Goal: Information Seeking & Learning: Learn about a topic

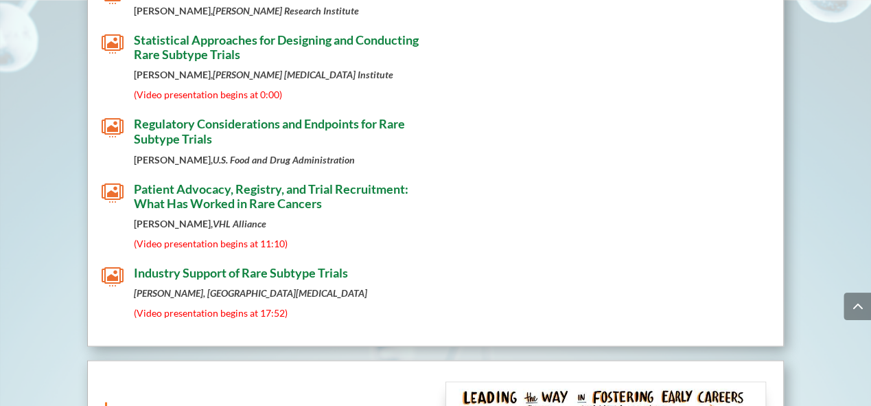
scroll to position [1165, 0]
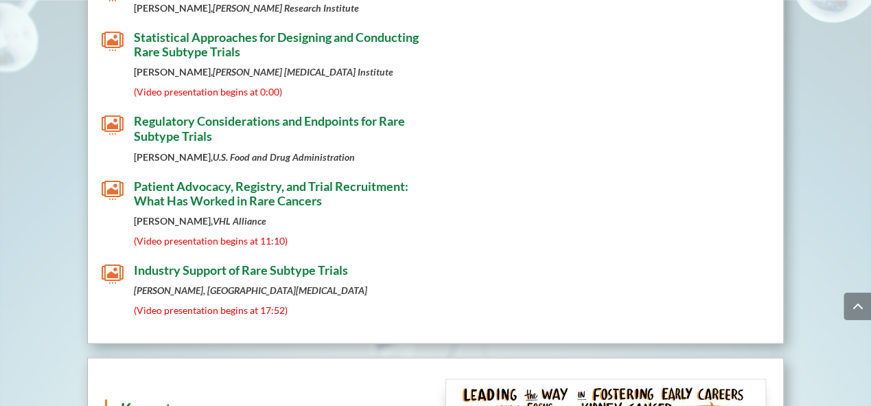
click at [109, 183] on span "" at bounding box center [113, 190] width 22 height 22
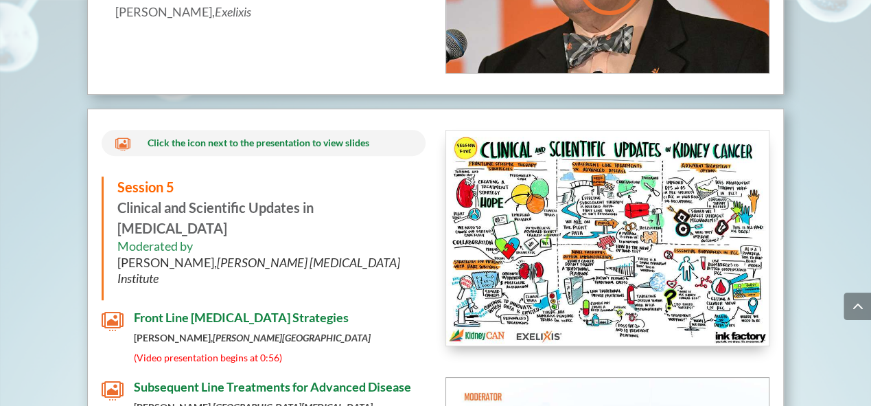
scroll to position [5512, 0]
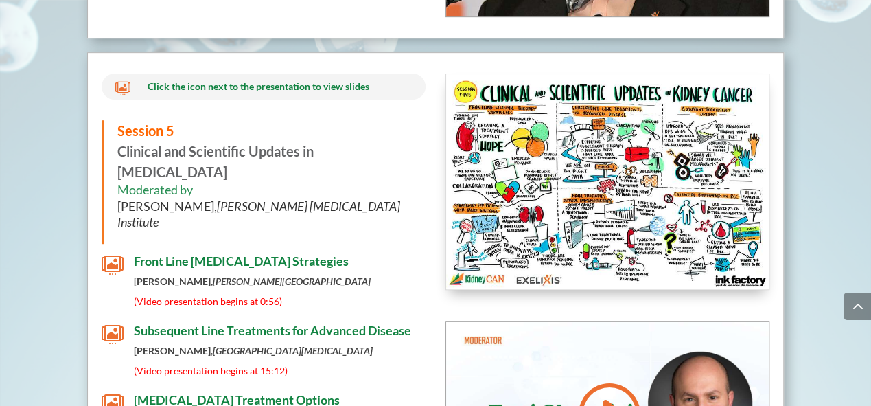
scroll to position [5602, 0]
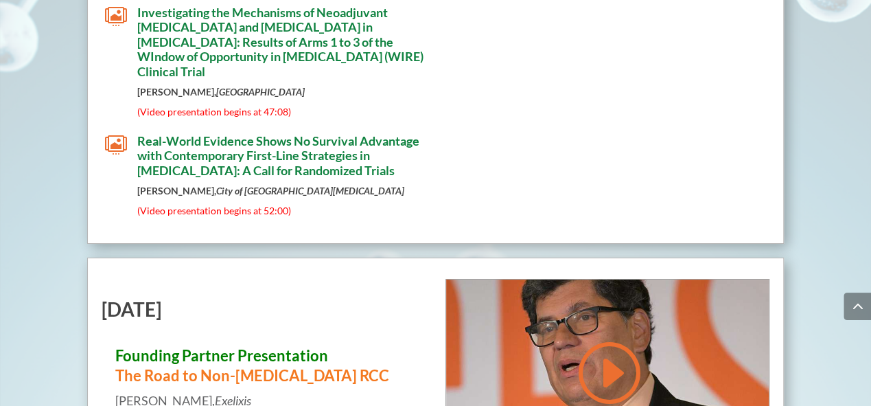
scroll to position [5124, 0]
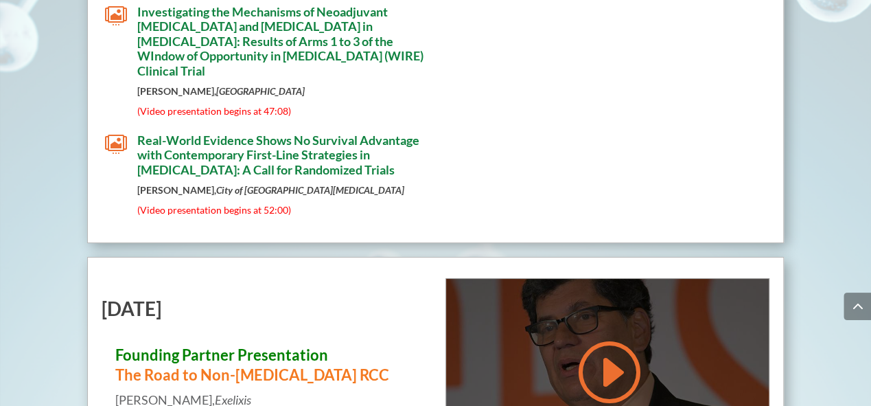
click at [623, 337] on link at bounding box center [608, 371] width 66 height 69
